Goal: Register for event/course

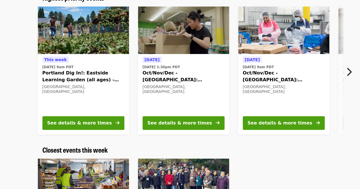
scroll to position [59, 0]
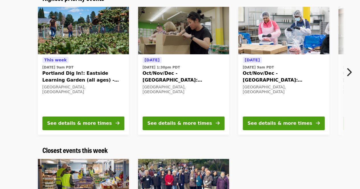
click at [355, 66] on button "Next item" at bounding box center [350, 72] width 19 height 16
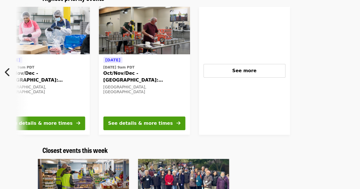
scroll to position [0, 248]
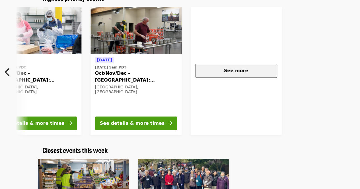
click at [234, 67] on button "See more" at bounding box center [236, 71] width 82 height 14
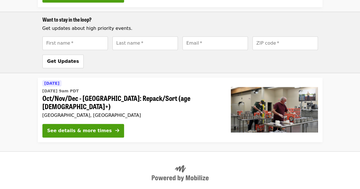
scroll to position [271, 0]
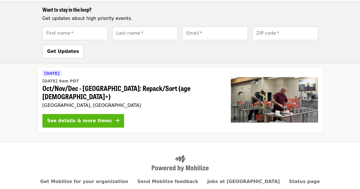
click at [97, 118] on div "See details & more times" at bounding box center [79, 121] width 65 height 7
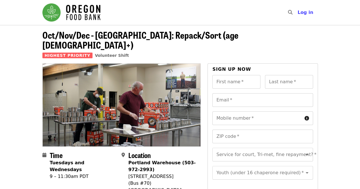
scroll to position [6, 0]
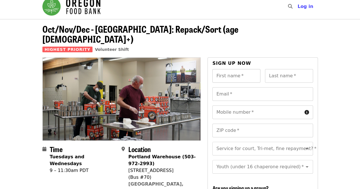
click at [252, 69] on input "First name   *" at bounding box center [236, 76] width 48 height 14
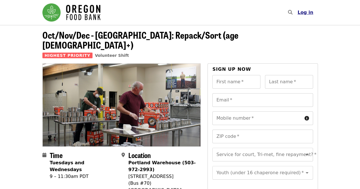
click at [313, 16] on button "Log in" at bounding box center [305, 12] width 25 height 11
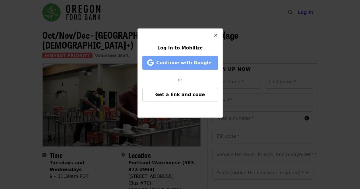
click at [211, 61] on span "Continue with Google" at bounding box center [181, 62] width 64 height 7
